Goal: Information Seeking & Learning: Learn about a topic

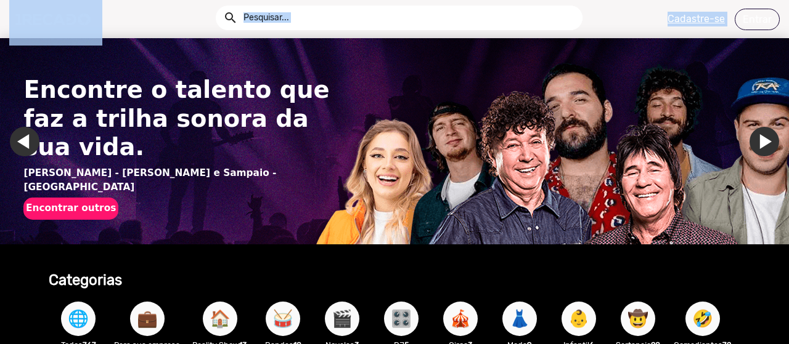
drag, startPoint x: 788, startPoint y: 30, endPoint x: 788, endPoint y: 46, distance: 16.0
click at [788, 46] on app-navigation "search help_outline search menu Cadastre-se Entrar help_outline [PERSON_NAME] s…" at bounding box center [394, 66] width 789 height 57
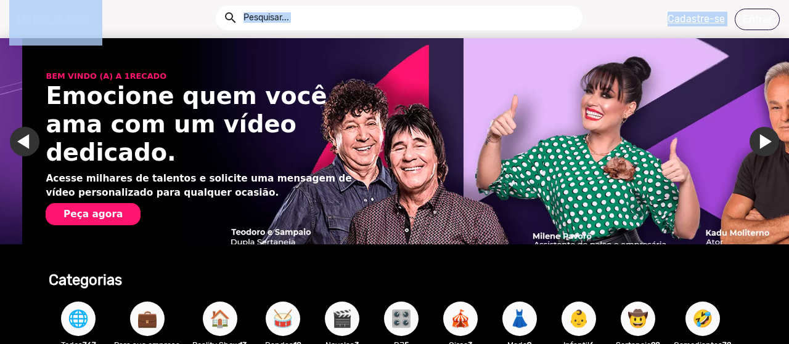
scroll to position [0, 1558]
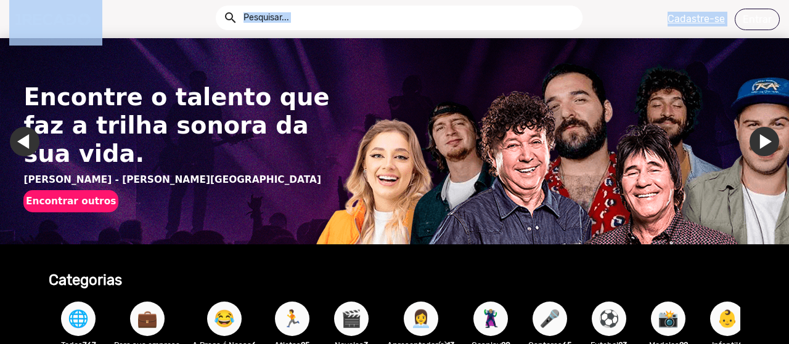
drag, startPoint x: 784, startPoint y: 25, endPoint x: 782, endPoint y: 50, distance: 25.3
click at [782, 50] on app-navigation "search help_outline search menu Cadastre-se Entrar help_outline [PERSON_NAME] s…" at bounding box center [394, 66] width 789 height 57
click at [749, 196] on img "Gallery" at bounding box center [394, 141] width 789 height 206
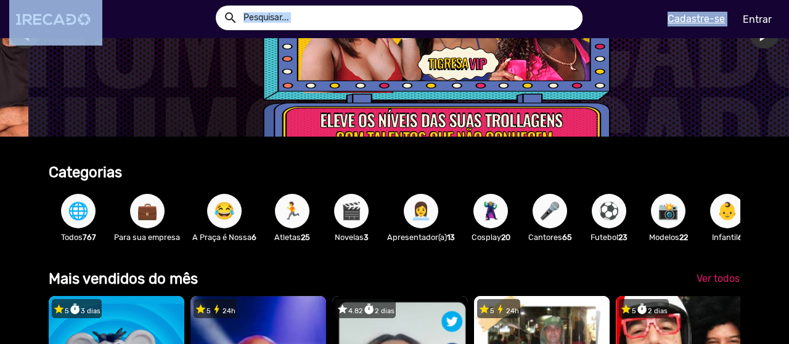
scroll to position [117, 0]
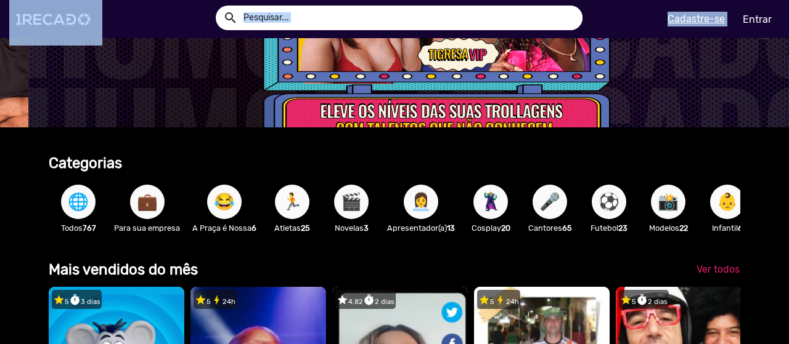
click at [420, 208] on span "👩‍💼" at bounding box center [420, 202] width 21 height 35
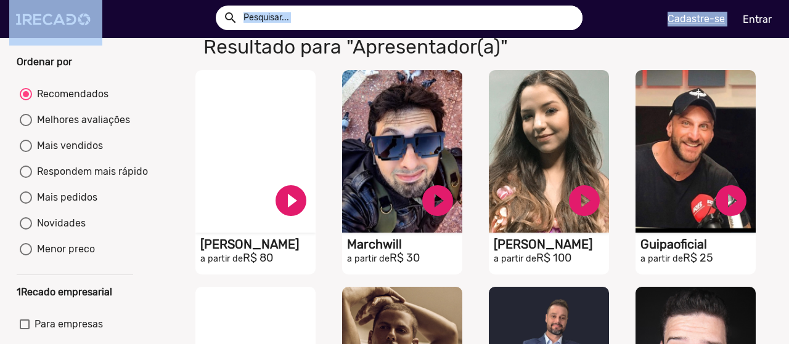
scroll to position [47, 0]
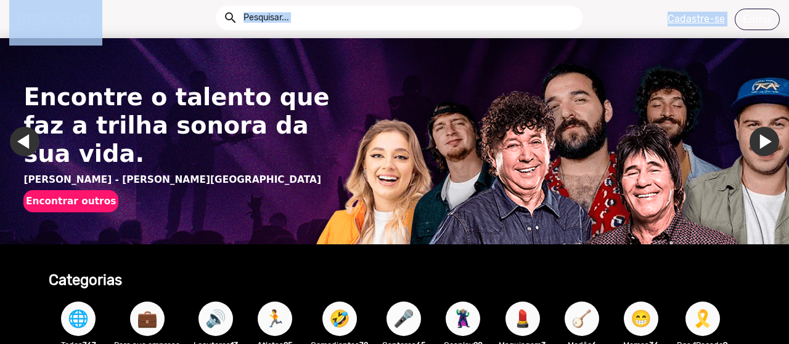
drag, startPoint x: 786, startPoint y: 31, endPoint x: 784, endPoint y: 46, distance: 14.3
click at [784, 46] on app-navigation "search help_outline search menu Cadastre-se Entrar help_outline [PERSON_NAME] s…" at bounding box center [394, 66] width 789 height 57
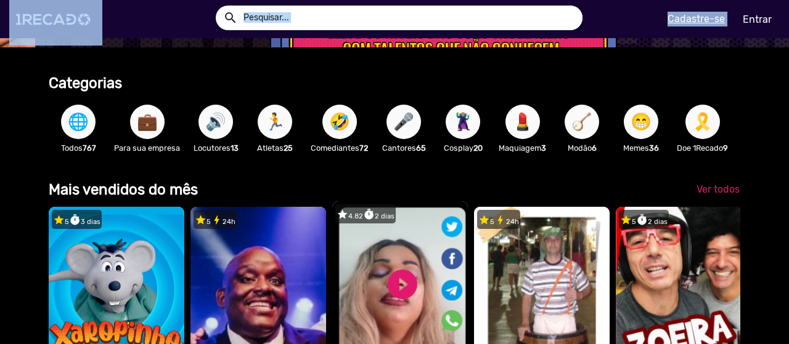
scroll to position [0, 2338]
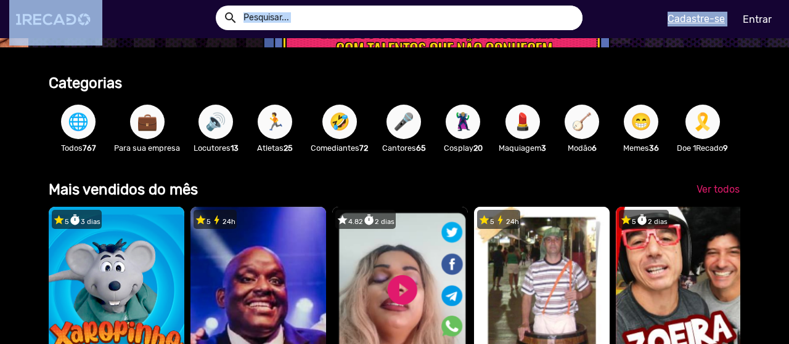
click at [412, 129] on span "🎤" at bounding box center [403, 122] width 21 height 35
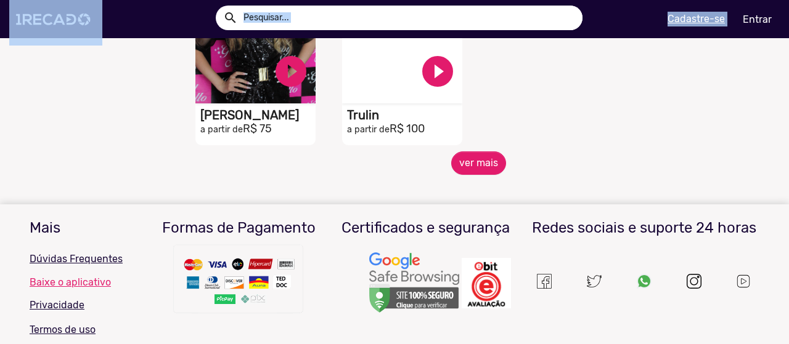
scroll to position [637, 0]
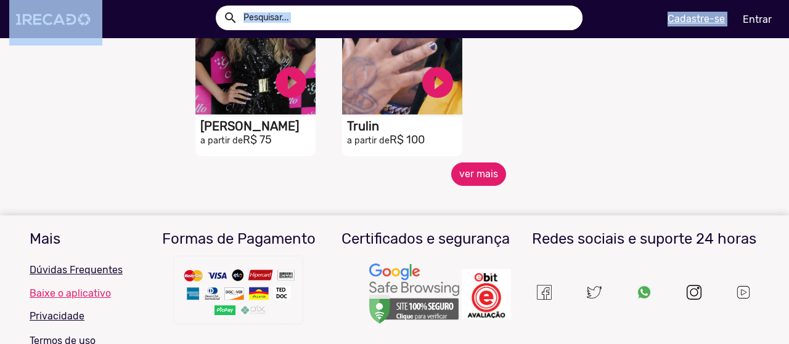
click at [479, 181] on button "ver mais" at bounding box center [478, 174] width 55 height 23
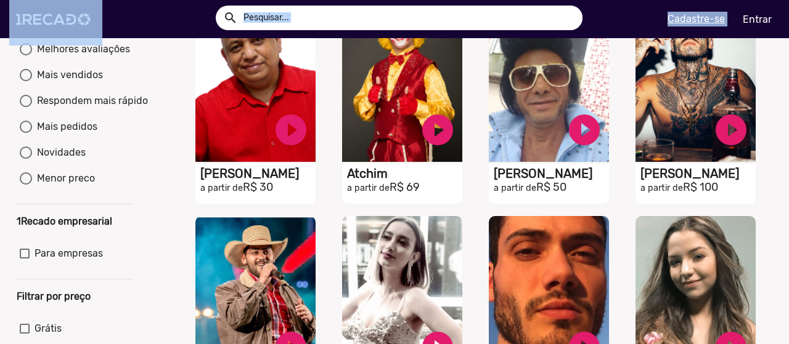
scroll to position [0, 0]
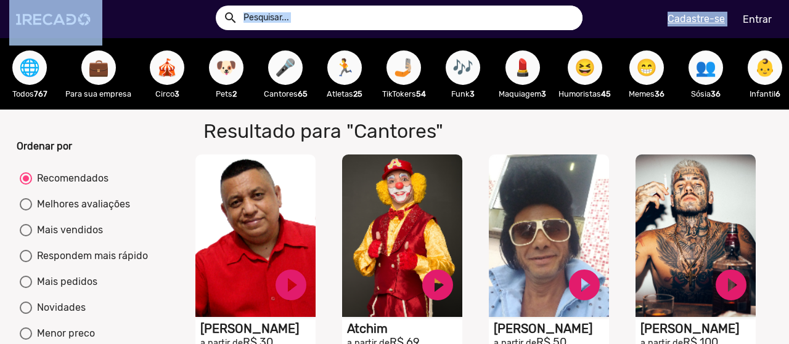
click at [701, 73] on span "👥" at bounding box center [705, 68] width 21 height 35
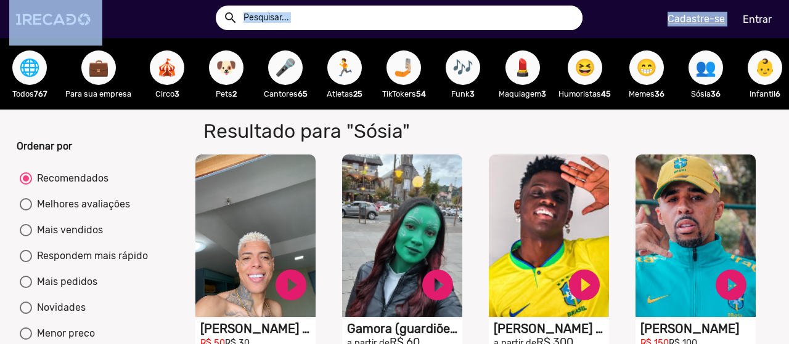
click at [343, 76] on span "🏃" at bounding box center [344, 68] width 21 height 35
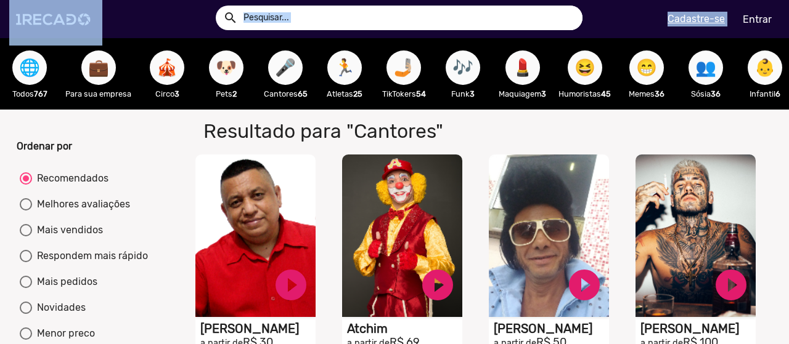
scroll to position [0, 681]
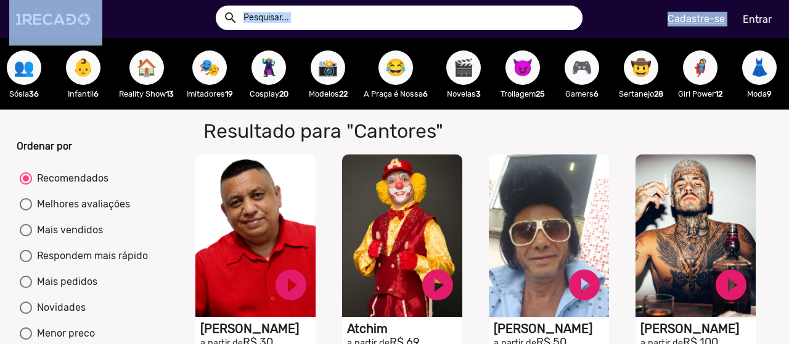
click at [588, 73] on span "🎮" at bounding box center [581, 68] width 21 height 35
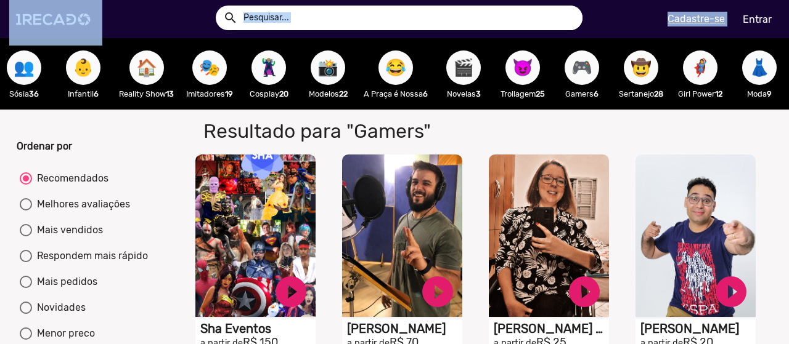
click at [470, 77] on span "🎬" at bounding box center [463, 68] width 21 height 35
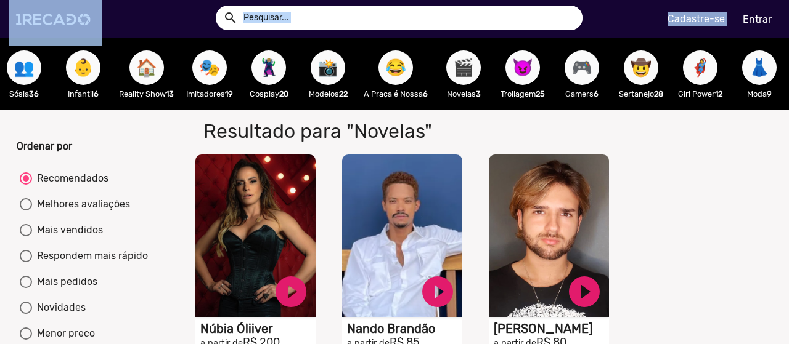
click at [270, 82] on span "🦹🏼‍♀️" at bounding box center [268, 68] width 21 height 35
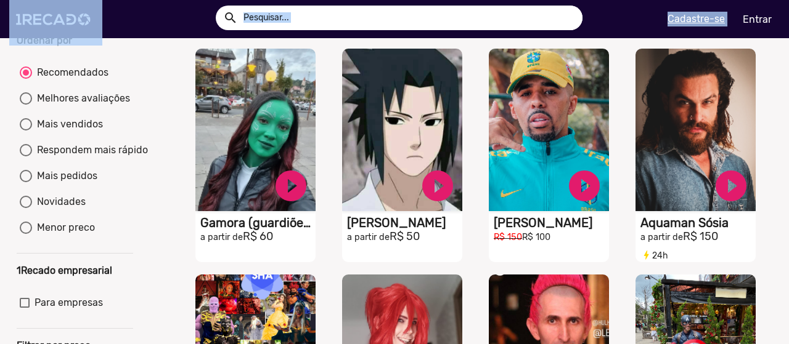
scroll to position [102, 0]
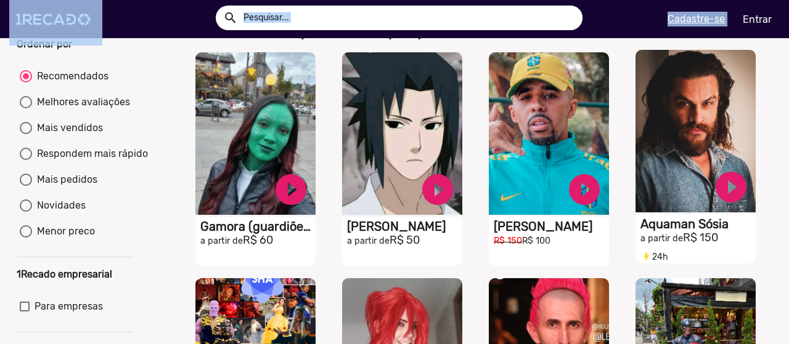
click at [684, 231] on h1 "Aquaman Sósia" at bounding box center [697, 224] width 115 height 15
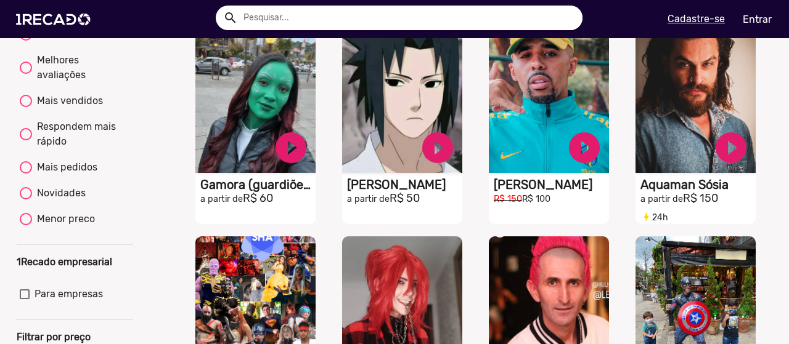
scroll to position [110, 0]
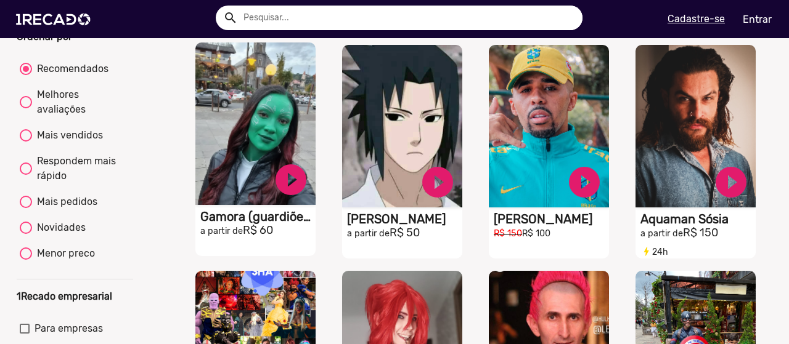
click at [242, 221] on h1 "Gamora (guardiões Da Galáxia)" at bounding box center [257, 216] width 115 height 15
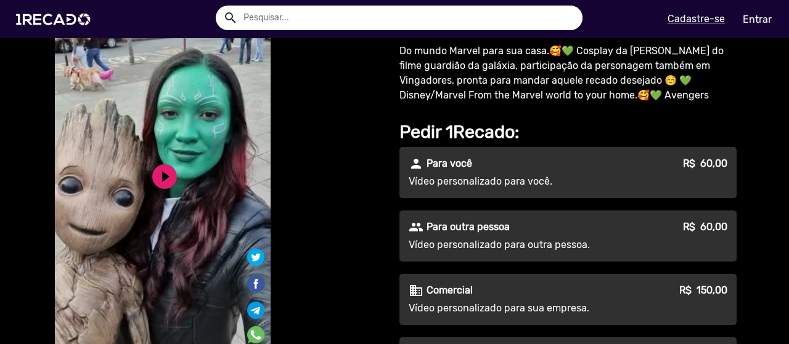
scroll to position [63, 0]
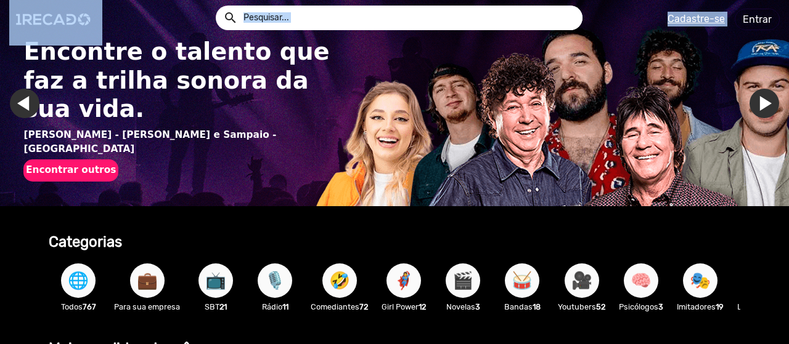
drag, startPoint x: 784, startPoint y: 34, endPoint x: 783, endPoint y: 48, distance: 14.2
click at [783, 48] on app-navigation "search help_outline search menu Cadastre-se Entrar help_outline [PERSON_NAME] s…" at bounding box center [394, 66] width 789 height 57
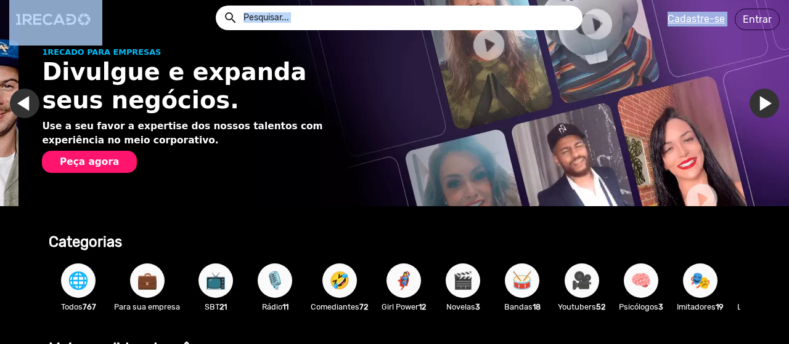
scroll to position [0, 779]
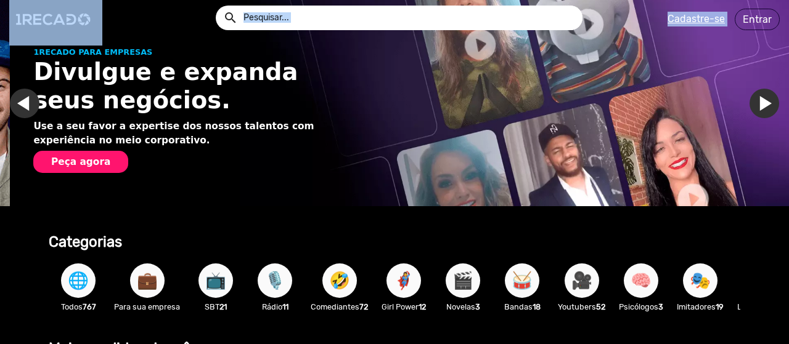
click at [648, 285] on span "🧠" at bounding box center [640, 281] width 21 height 35
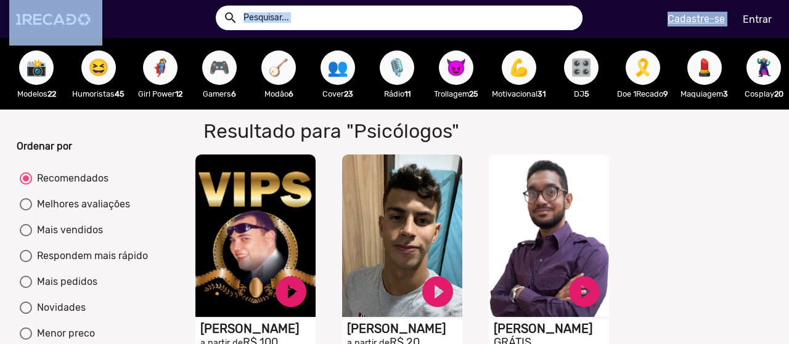
scroll to position [0, 1734]
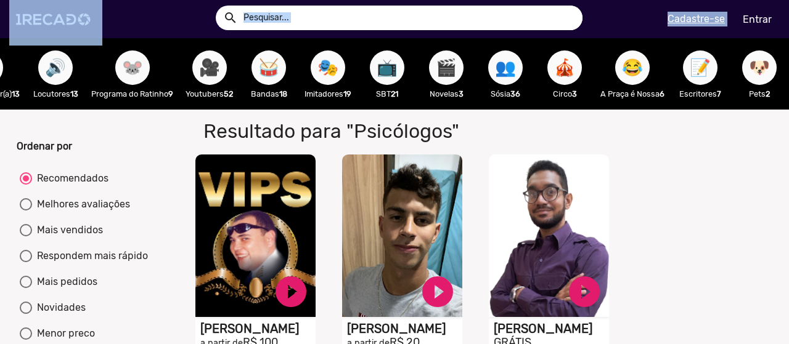
click at [495, 73] on span "👥" at bounding box center [505, 68] width 21 height 35
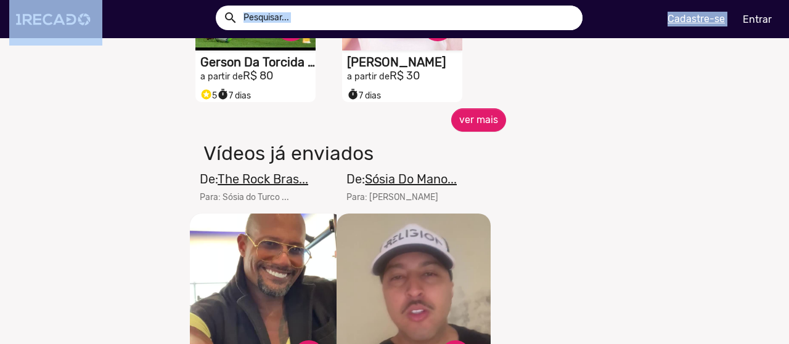
scroll to position [709, 0]
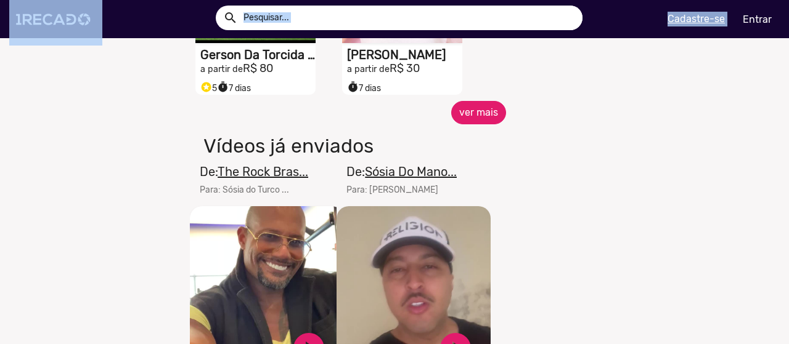
click at [476, 124] on button "ver mais" at bounding box center [478, 112] width 55 height 23
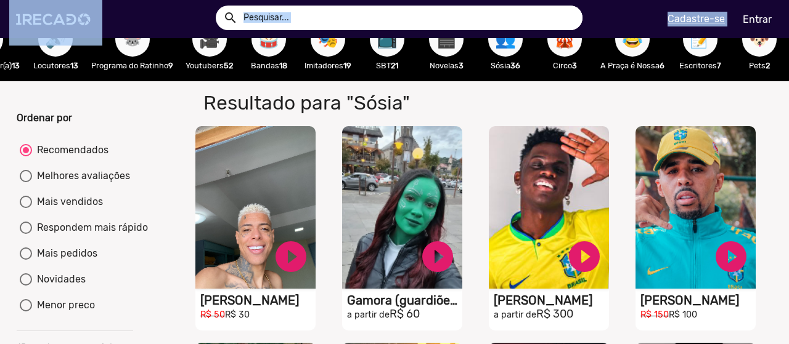
scroll to position [0, 0]
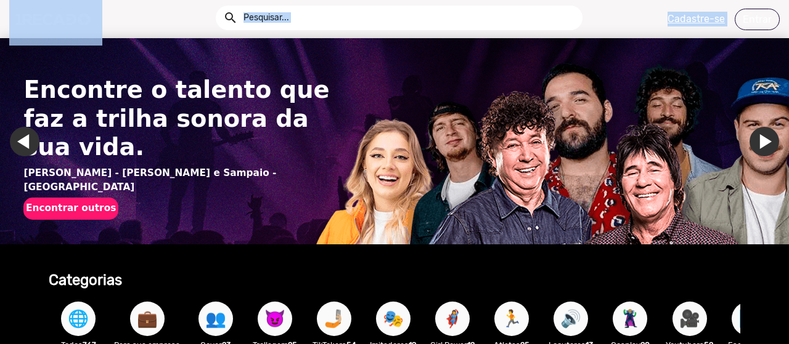
drag, startPoint x: 786, startPoint y: 22, endPoint x: 785, endPoint y: 46, distance: 23.4
click at [785, 46] on app-navigation "search help_outline search menu Cadastre-se Entrar help_outline [PERSON_NAME] s…" at bounding box center [394, 66] width 789 height 57
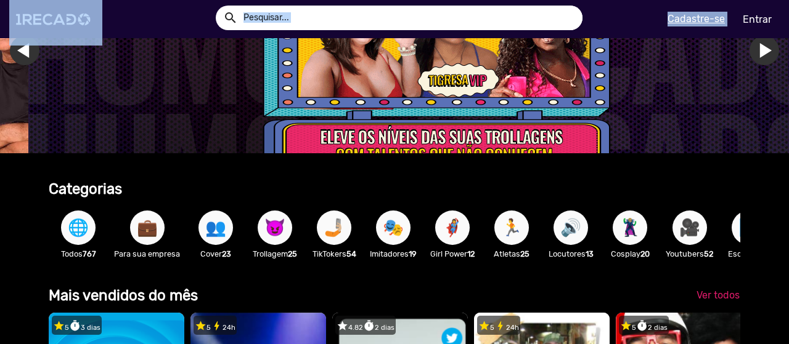
scroll to position [95, 0]
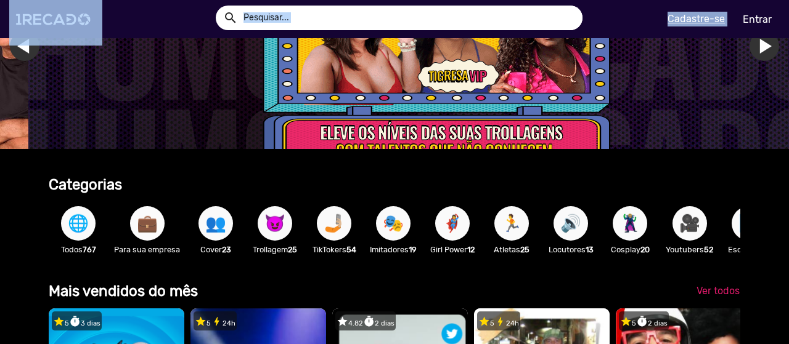
click at [144, 227] on span "💼" at bounding box center [147, 223] width 21 height 35
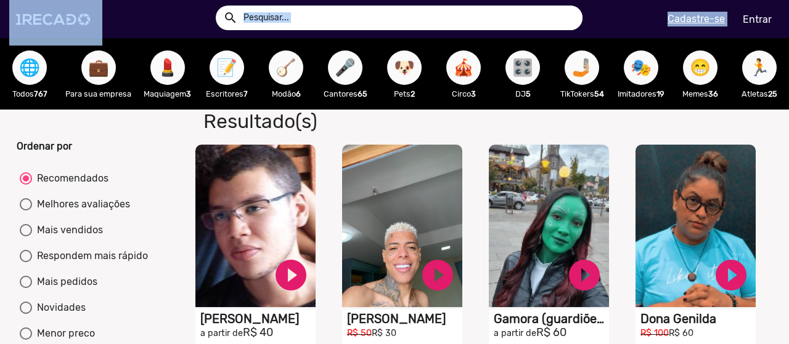
click at [230, 77] on span "📝" at bounding box center [226, 68] width 21 height 35
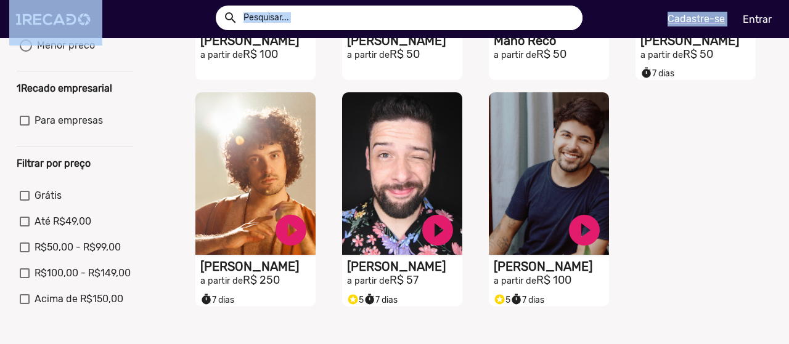
scroll to position [161, 0]
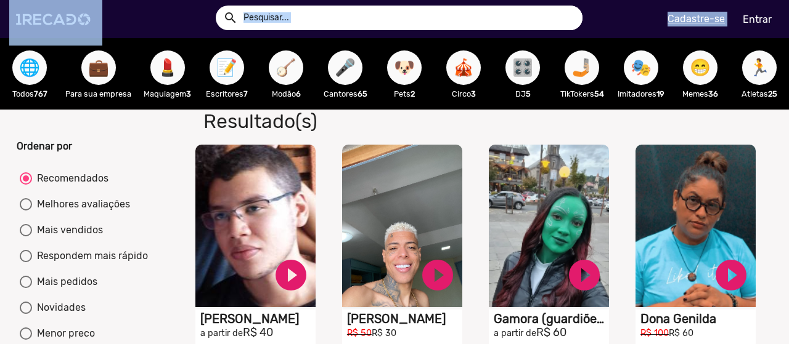
click at [644, 66] on span "🎭" at bounding box center [640, 68] width 21 height 35
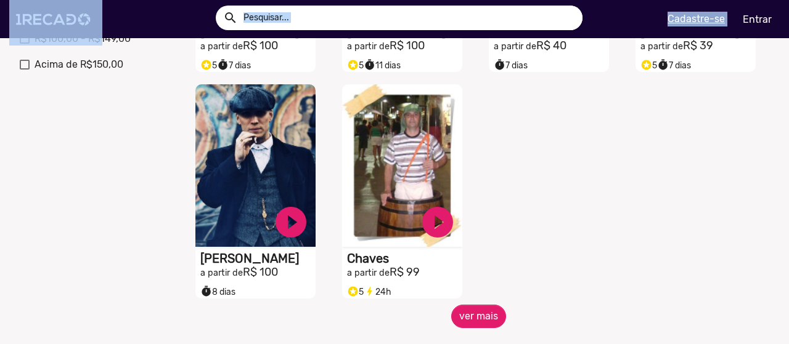
scroll to position [514, 0]
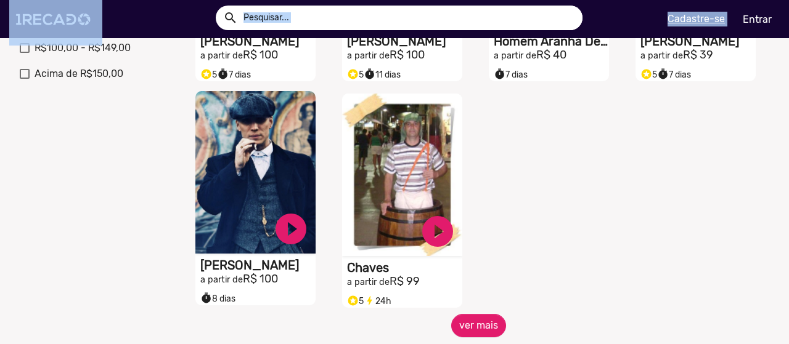
click at [265, 286] on h2 "a partir de R$ 100" at bounding box center [257, 280] width 115 height 14
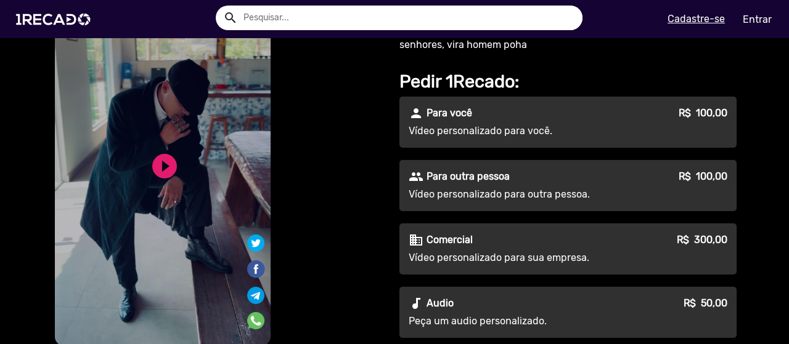
scroll to position [100, 0]
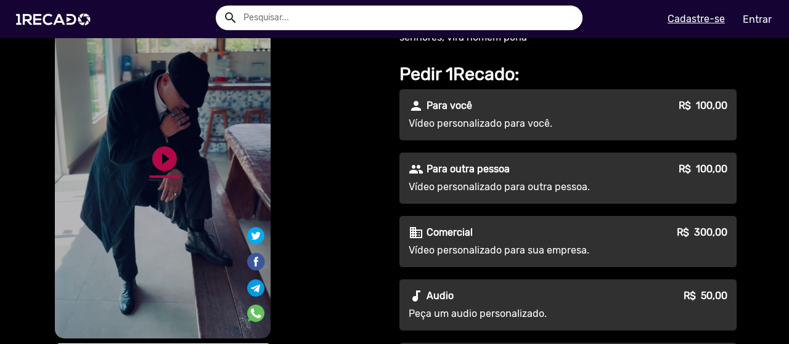
click at [165, 161] on link "play_circle_filled" at bounding box center [165, 159] width 30 height 30
click at [156, 162] on link "pause_circle" at bounding box center [165, 159] width 30 height 30
